Goal: Task Accomplishment & Management: Use online tool/utility

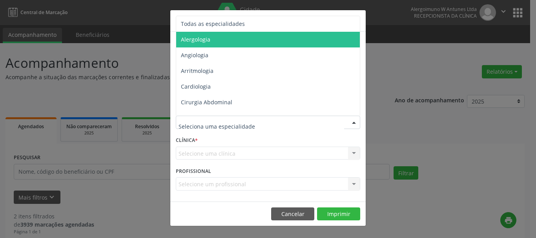
click at [214, 39] on span "Alergologia" at bounding box center [268, 40] width 185 height 16
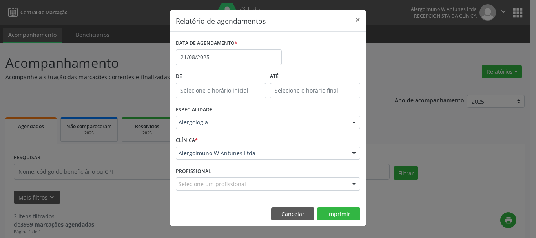
click at [336, 221] on footer "Cancelar Imprimir" at bounding box center [268, 214] width 196 height 25
click at [337, 216] on button "Imprimir" at bounding box center [338, 214] width 43 height 13
click at [358, 16] on button "×" at bounding box center [358, 19] width 16 height 19
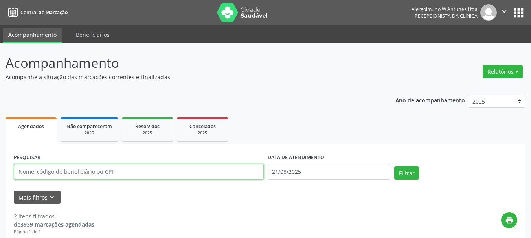
click at [110, 175] on input "text" at bounding box center [139, 172] width 250 height 16
click at [164, 177] on input "text" at bounding box center [139, 172] width 250 height 16
type input "[PERSON_NAME]"
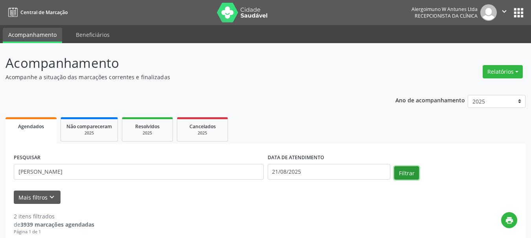
click at [410, 169] on button "Filtrar" at bounding box center [406, 173] width 25 height 13
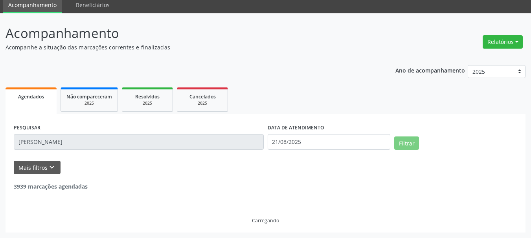
scroll to position [4, 0]
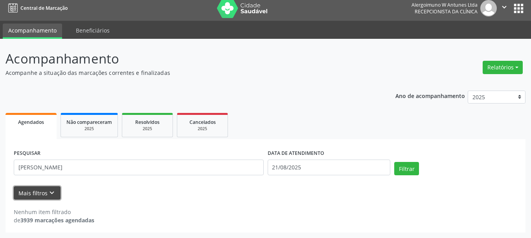
click at [43, 190] on button "Mais filtros keyboard_arrow_down" at bounding box center [37, 194] width 47 height 14
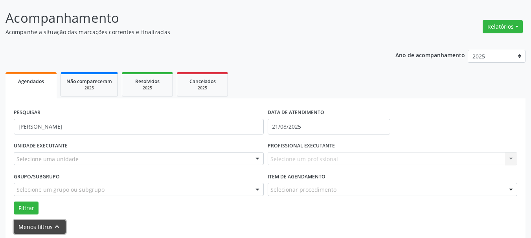
scroll to position [79, 0]
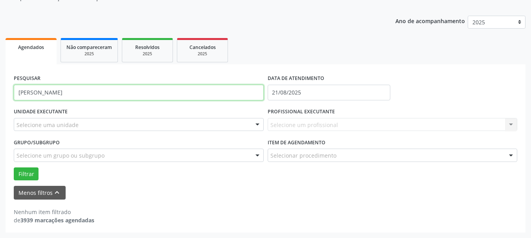
click at [76, 97] on input "[PERSON_NAME]" at bounding box center [139, 93] width 250 height 16
click at [123, 97] on input "[PERSON_NAME]" at bounding box center [139, 93] width 250 height 16
click at [163, 94] on input "text" at bounding box center [139, 93] width 250 height 16
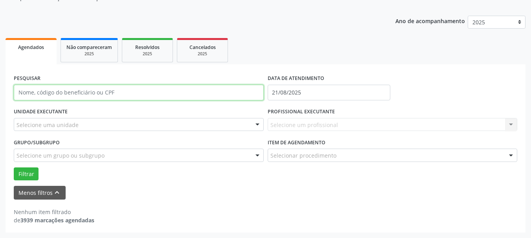
click at [163, 94] on input "text" at bounding box center [139, 93] width 250 height 16
click at [113, 94] on input "text" at bounding box center [139, 93] width 250 height 16
click at [102, 95] on input "text" at bounding box center [139, 93] width 250 height 16
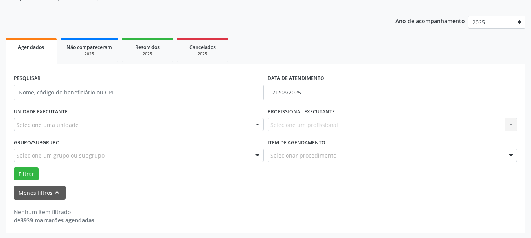
click at [337, 122] on div "Selecione um profissional Nenhum resultado encontrado para: " " Não há nenhuma …" at bounding box center [392, 124] width 250 height 13
click at [335, 128] on div "Selecione um profissional Nenhum resultado encontrado para: " " Não há nenhuma …" at bounding box center [392, 124] width 250 height 13
click at [292, 95] on input "21/08/2025" at bounding box center [328, 93] width 123 height 16
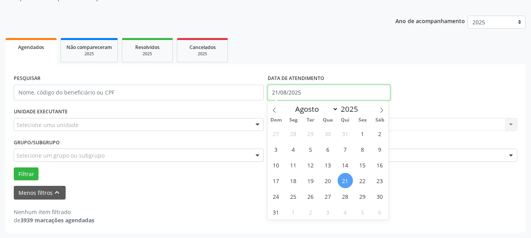
click at [292, 95] on input "21/08/2025" at bounding box center [328, 93] width 123 height 16
click at [137, 126] on div "Selecione uma unidade" at bounding box center [139, 124] width 250 height 13
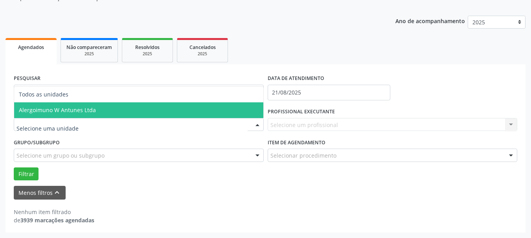
click at [73, 116] on span "Alergoimuno W Antunes Ltda" at bounding box center [138, 110] width 249 height 16
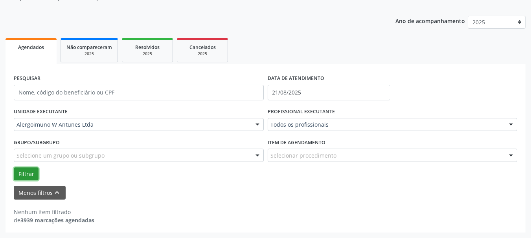
click at [27, 174] on button "Filtrar" at bounding box center [26, 174] width 25 height 13
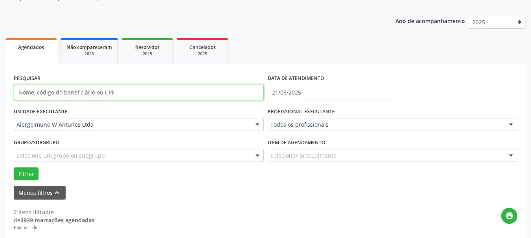
click at [166, 94] on input "text" at bounding box center [139, 93] width 250 height 16
type input "16592632470"
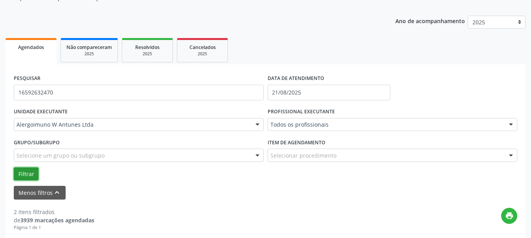
click at [26, 173] on button "Filtrar" at bounding box center [26, 174] width 25 height 13
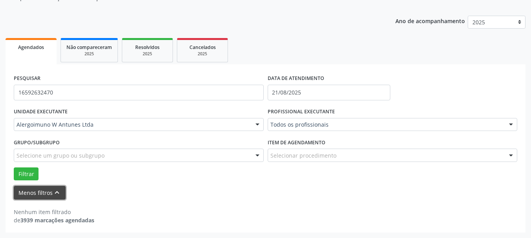
click at [45, 193] on button "Menos filtros keyboard_arrow_up" at bounding box center [40, 193] width 52 height 14
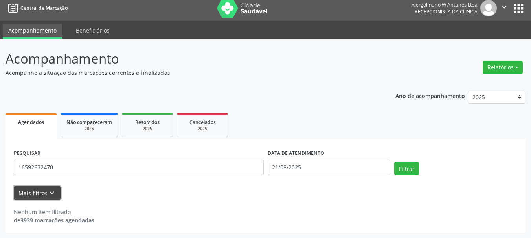
scroll to position [4, 0]
click at [102, 132] on link "Não compareceram 2025" at bounding box center [88, 125] width 57 height 24
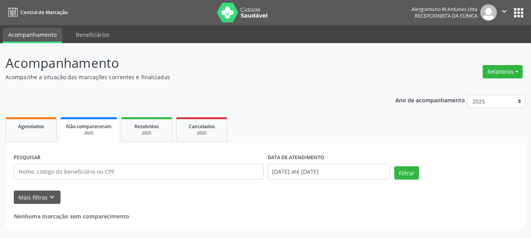
scroll to position [0, 0]
click at [29, 128] on span "Agendados" at bounding box center [31, 126] width 26 height 7
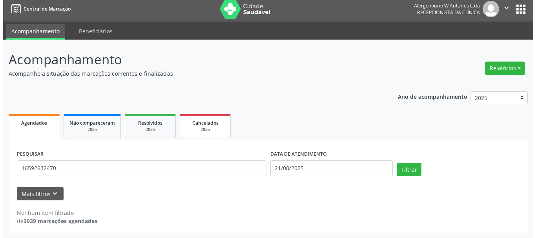
scroll to position [4, 0]
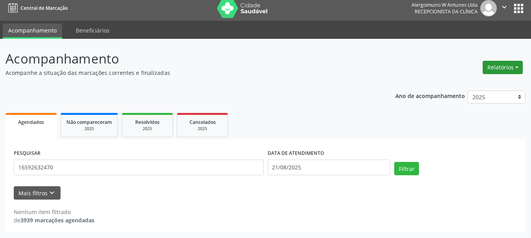
click at [489, 68] on button "Relatórios" at bounding box center [502, 67] width 40 height 13
click at [496, 85] on link "Agendamentos" at bounding box center [480, 84] width 84 height 11
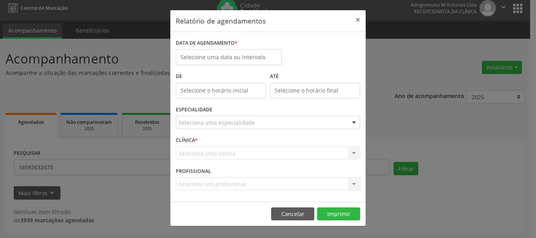
click at [225, 95] on input "text" at bounding box center [221, 91] width 90 height 16
type input "12:00"
click at [226, 92] on input "12:00" at bounding box center [221, 91] width 90 height 16
click at [224, 71] on label "De" at bounding box center [221, 77] width 90 height 12
drag, startPoint x: 357, startPoint y: 18, endPoint x: 363, endPoint y: 20, distance: 6.6
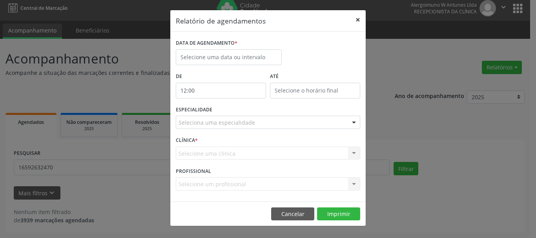
click at [358, 18] on button "×" at bounding box center [358, 19] width 16 height 19
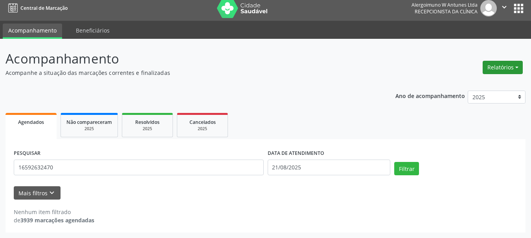
click at [507, 70] on button "Relatórios" at bounding box center [502, 67] width 40 height 13
click at [453, 83] on link "Agendamentos" at bounding box center [480, 84] width 84 height 11
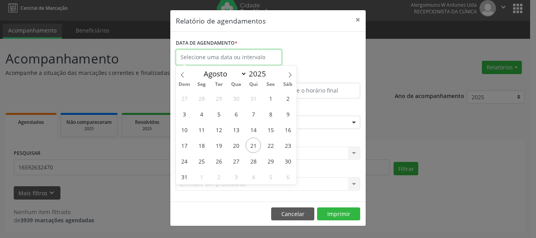
click at [216, 63] on input "text" at bounding box center [229, 57] width 106 height 16
click at [253, 150] on span "21" at bounding box center [253, 145] width 15 height 15
type input "21/08/2025"
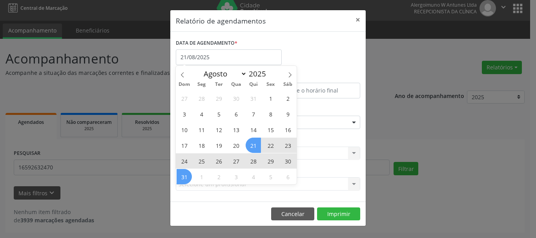
click at [185, 176] on span "31" at bounding box center [184, 176] width 15 height 15
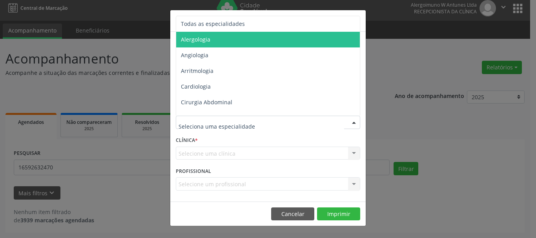
drag, startPoint x: 230, startPoint y: 41, endPoint x: 223, endPoint y: 59, distance: 19.5
click at [231, 40] on span "Alergologia" at bounding box center [268, 40] width 185 height 16
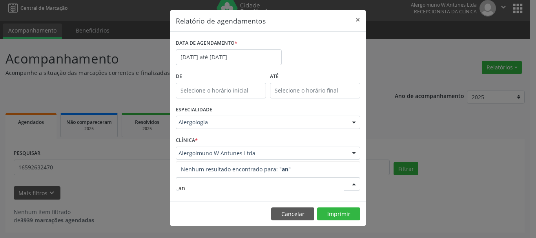
type input "a"
click at [350, 212] on button "Imprimir" at bounding box center [338, 214] width 43 height 13
